Goal: Transaction & Acquisition: Purchase product/service

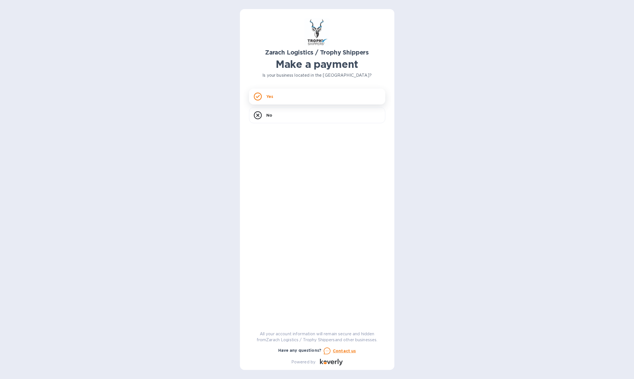
click at [281, 95] on div "Yes" at bounding box center [317, 97] width 136 height 16
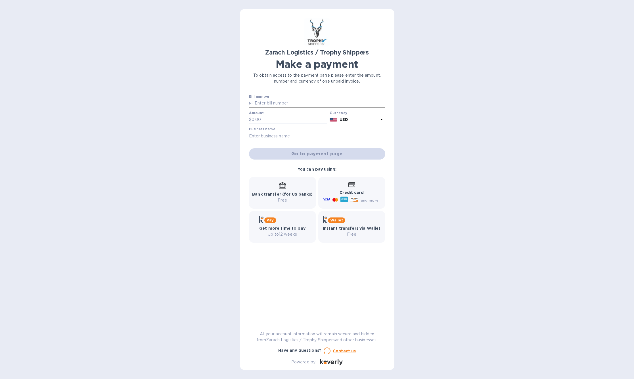
click at [272, 108] on input "text" at bounding box center [320, 103] width 132 height 9
click at [334, 108] on input "B00173056" at bounding box center [320, 103] width 132 height 9
type input "B00173056"
click at [295, 124] on input "text" at bounding box center [290, 120] width 76 height 9
type input "1,115.00"
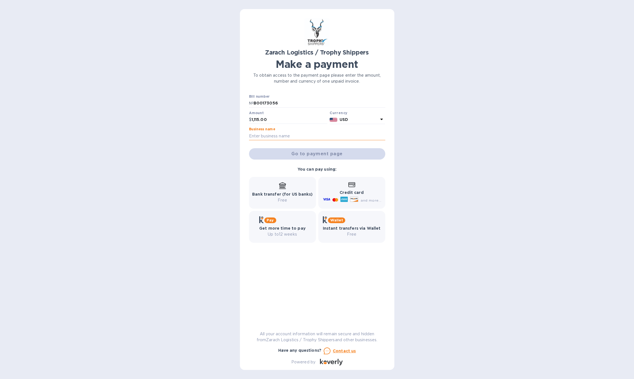
click at [294, 140] on input "text" at bounding box center [317, 136] width 136 height 9
type input "r [PERSON_NAME]"
click at [327, 157] on span "Go to payment page" at bounding box center [317, 154] width 127 height 7
